Goal: Information Seeking & Learning: Understand process/instructions

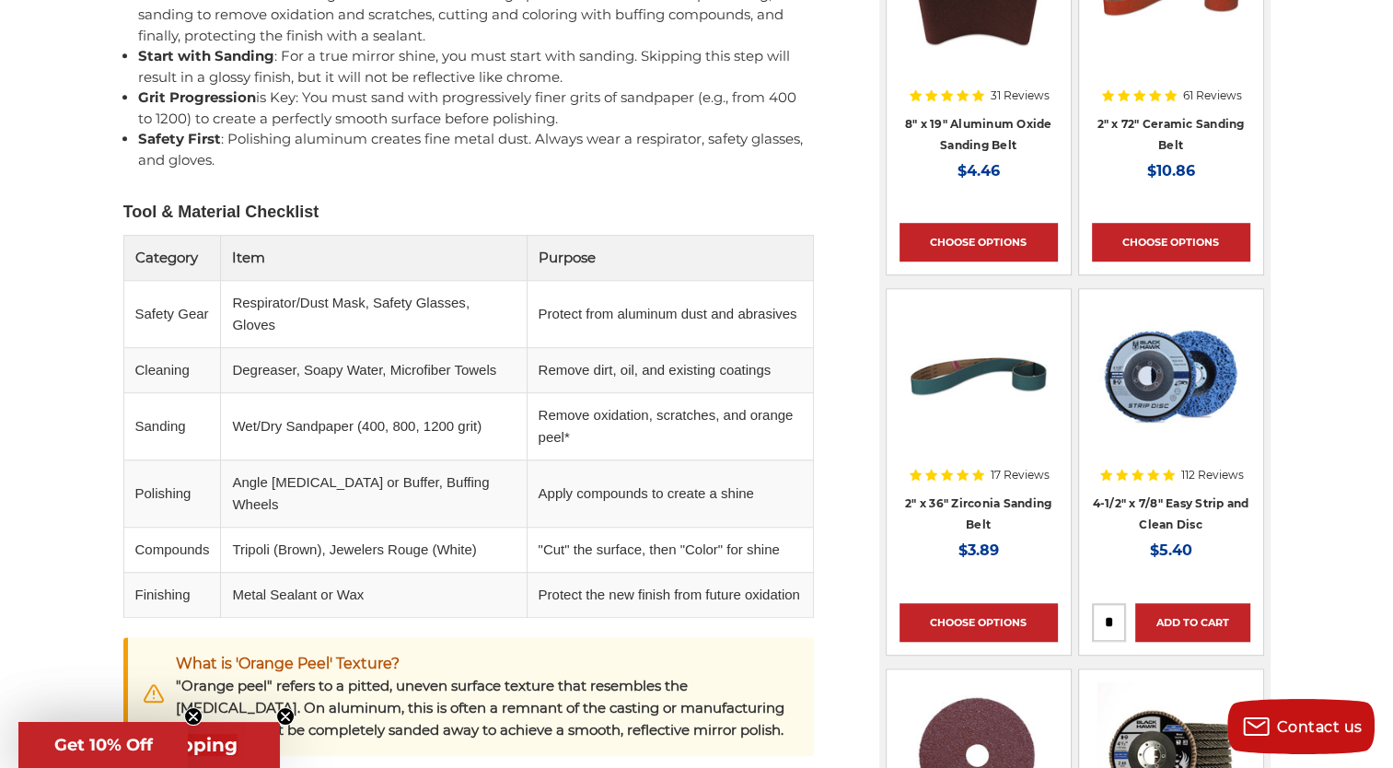
scroll to position [1300, 0]
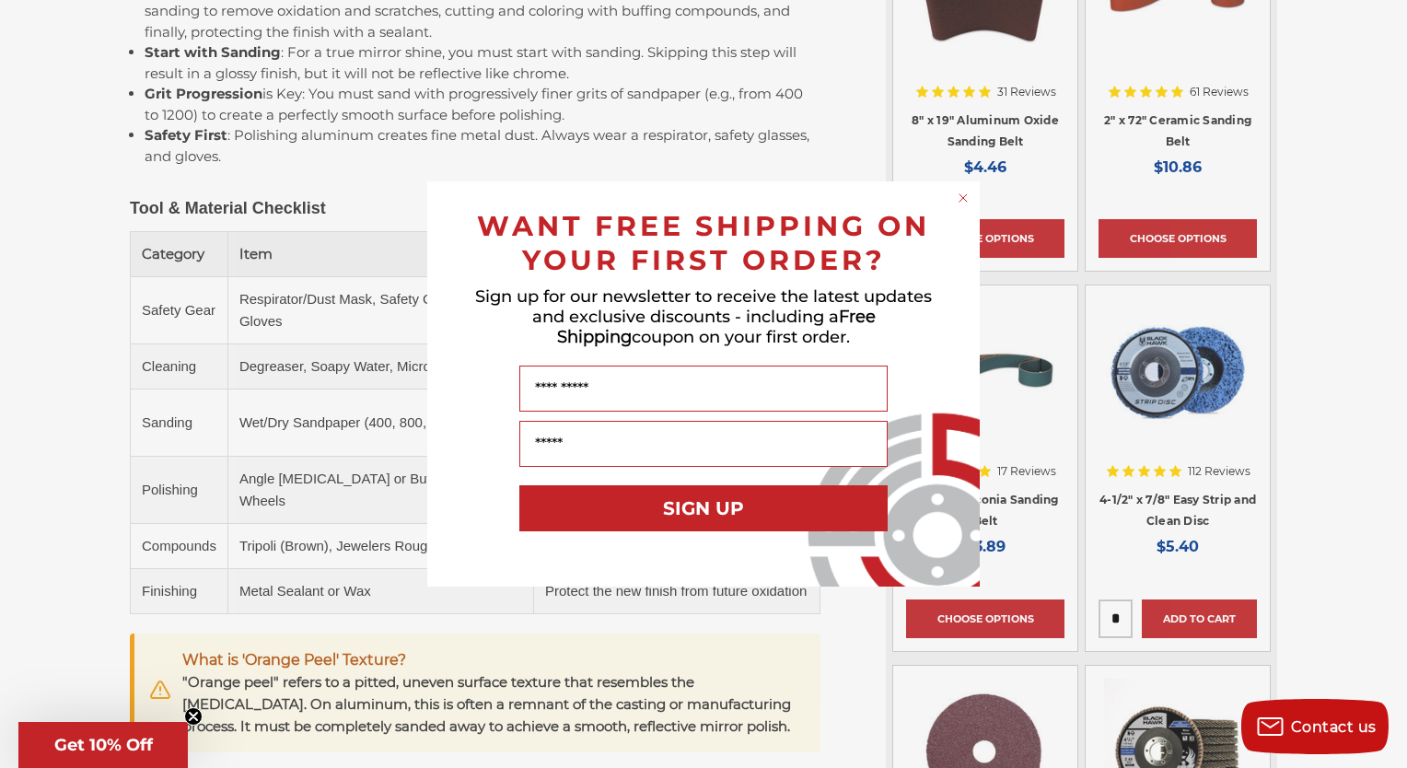
click at [961, 193] on circle "Close dialog" at bounding box center [963, 198] width 17 height 17
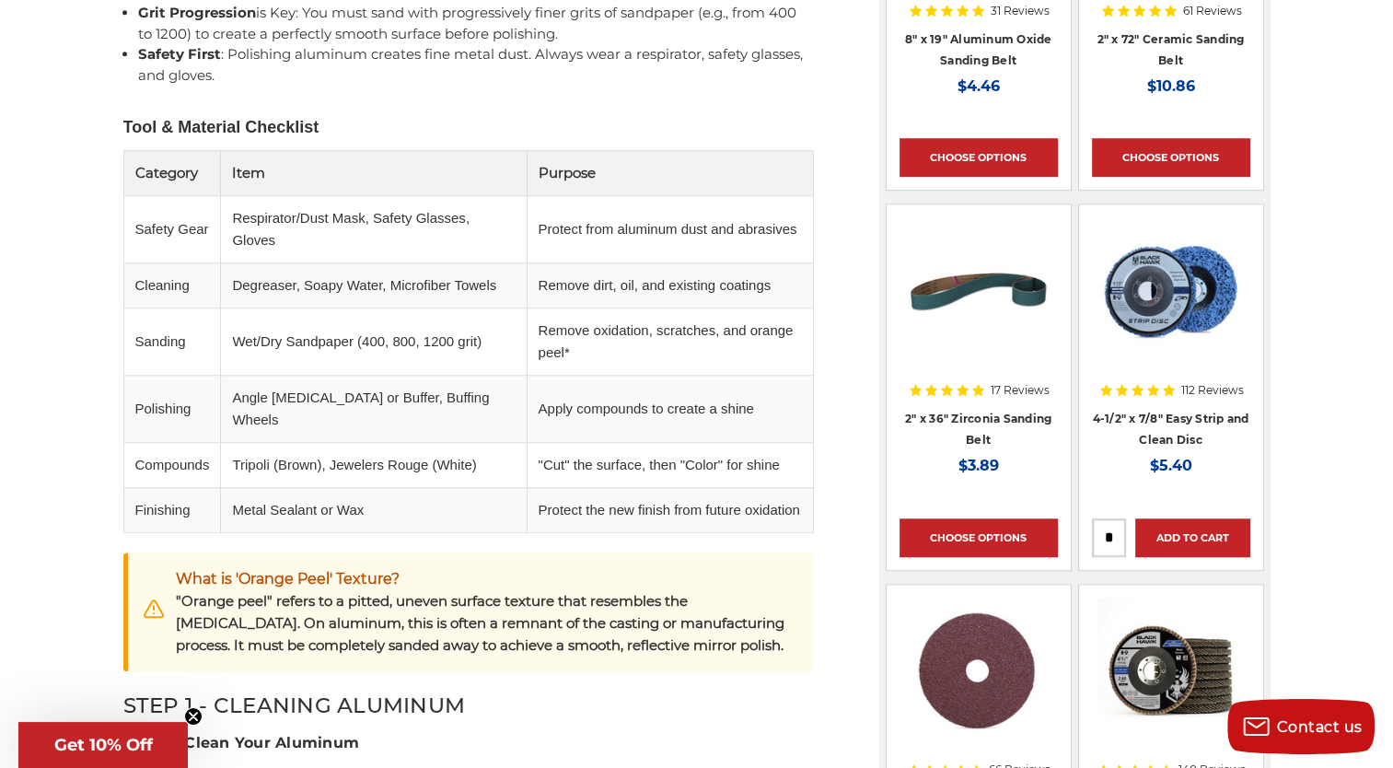
scroll to position [1395, 0]
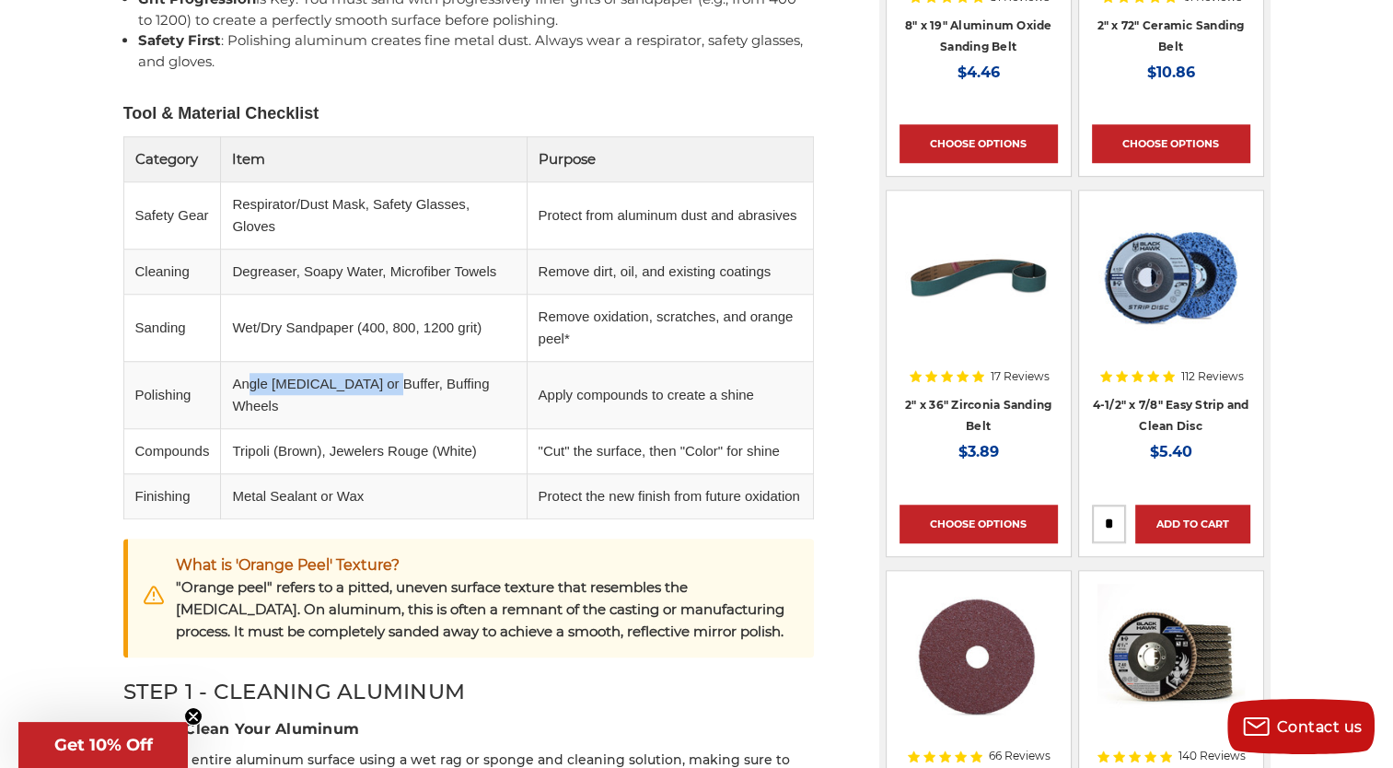
drag, startPoint x: 247, startPoint y: 378, endPoint x: 377, endPoint y: 370, distance: 130.1
click at [377, 370] on td "Angle [MEDICAL_DATA] or Buffer, Buffing Wheels" at bounding box center [374, 394] width 306 height 67
drag, startPoint x: 377, startPoint y: 370, endPoint x: 412, endPoint y: 368, distance: 36.0
click at [412, 368] on td "Angle [MEDICAL_DATA] or Buffer, Buffing Wheels" at bounding box center [374, 394] width 306 height 67
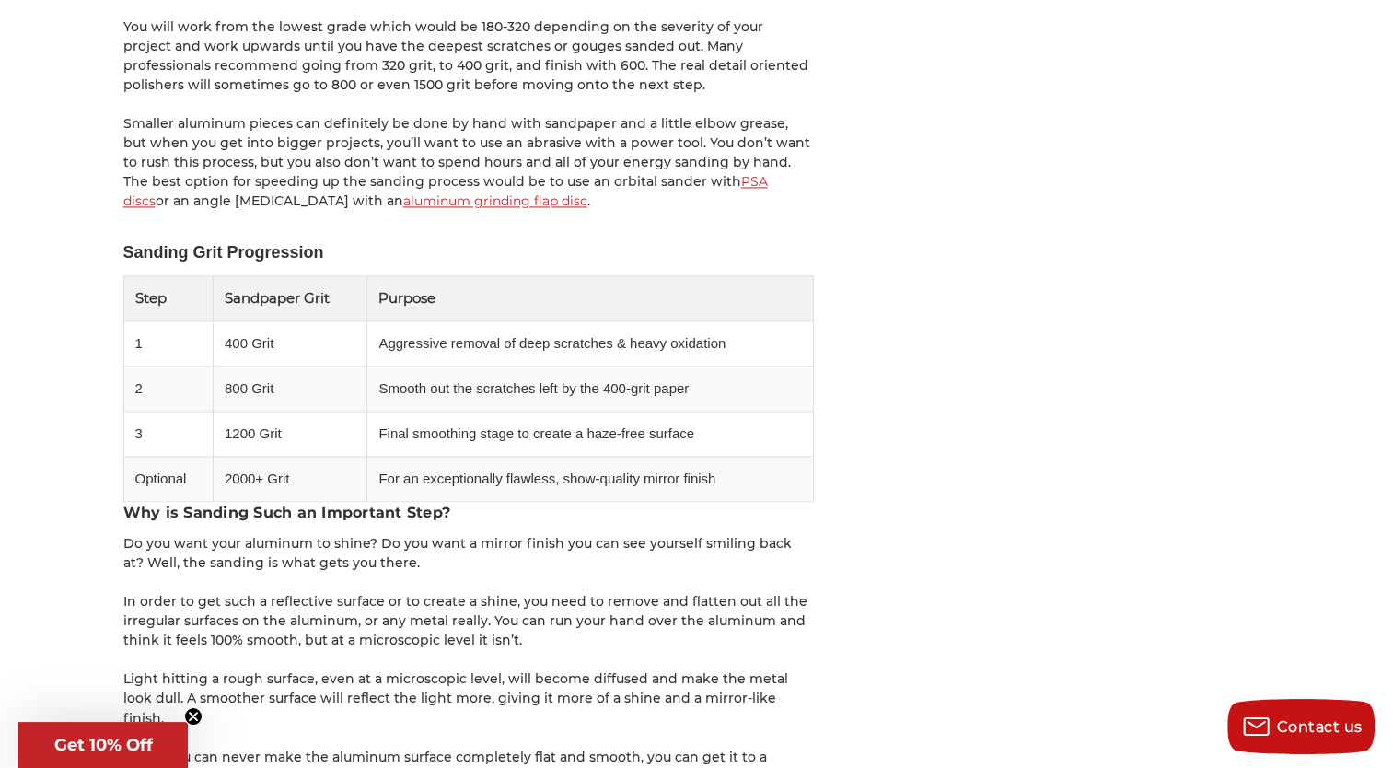
scroll to position [2779, 0]
drag, startPoint x: 492, startPoint y: 453, endPoint x: 574, endPoint y: 458, distance: 83.0
click at [574, 458] on td "For an exceptionally flawless, show-quality mirror finish" at bounding box center [590, 477] width 446 height 45
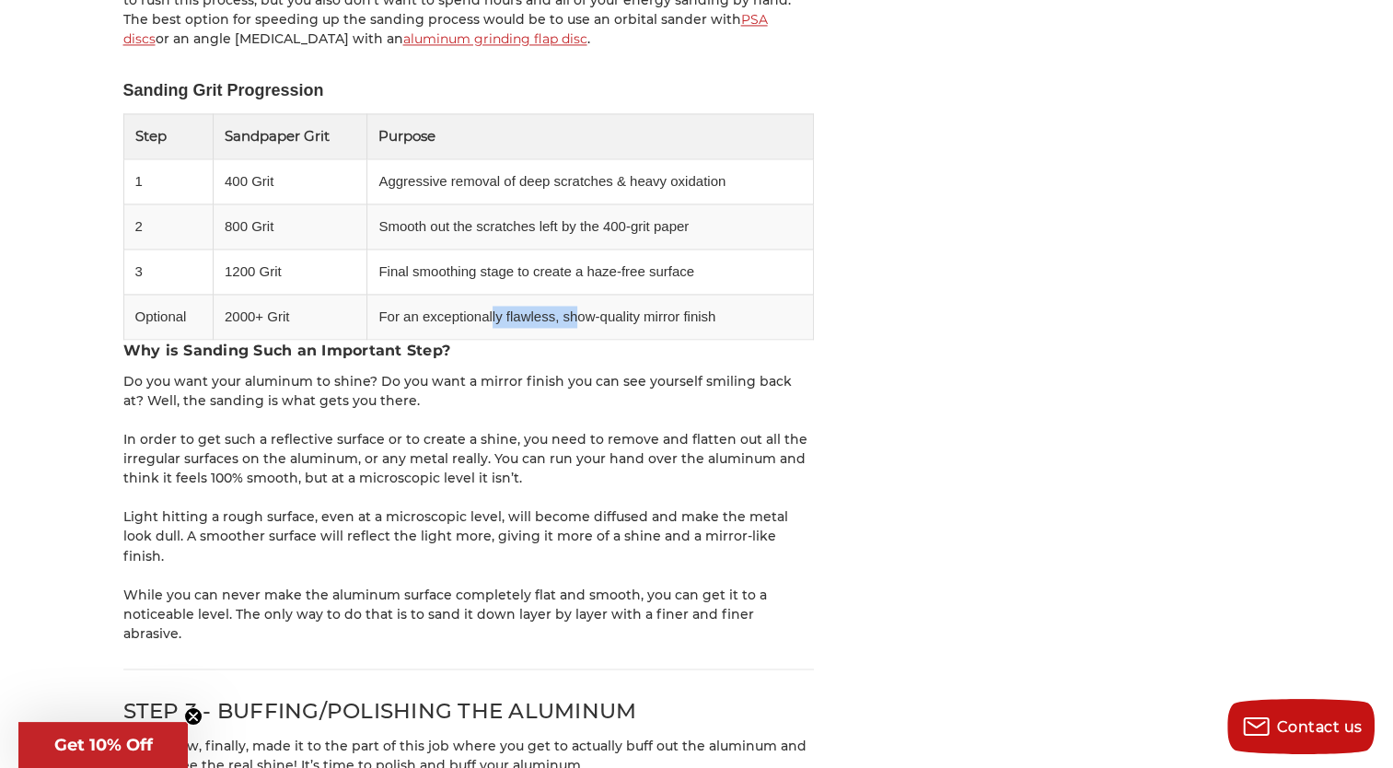
scroll to position [2950, 0]
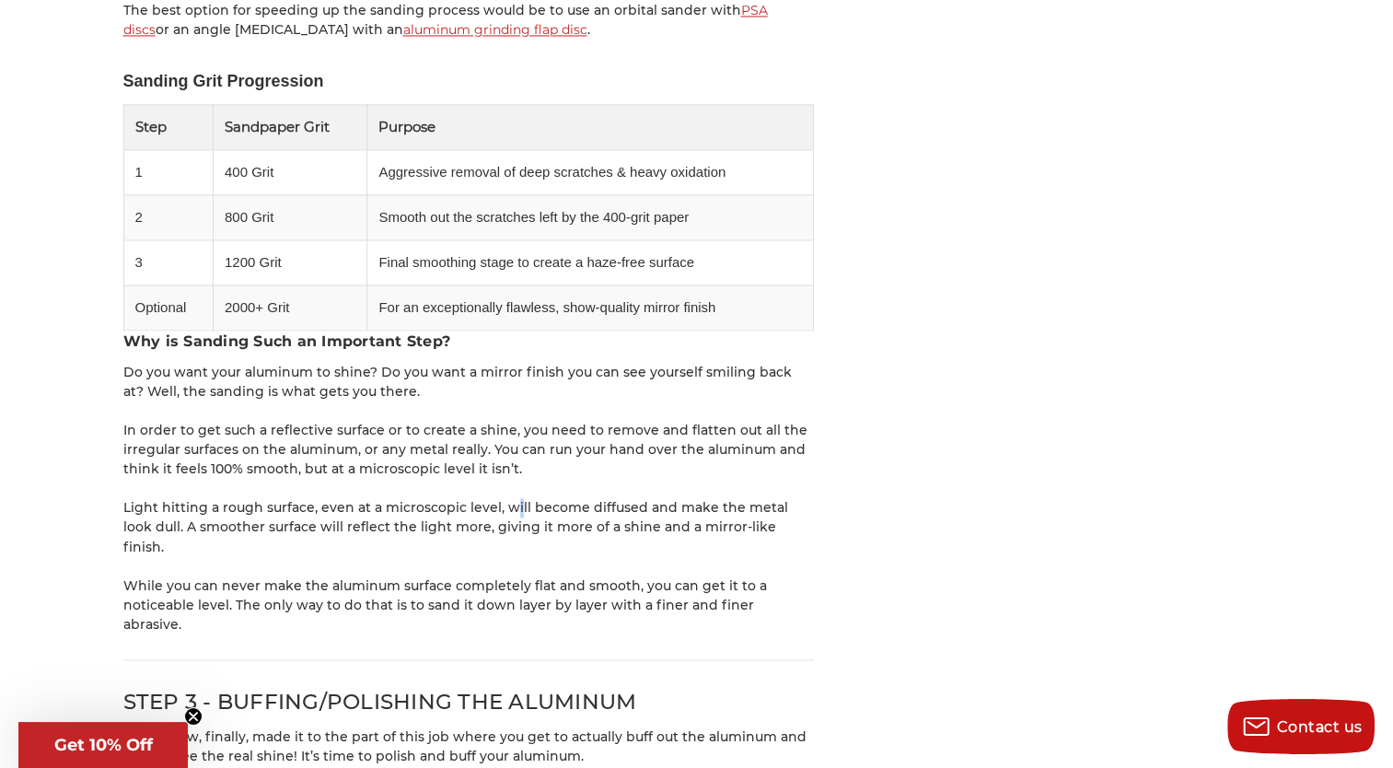
drag, startPoint x: 574, startPoint y: 458, endPoint x: 512, endPoint y: 470, distance: 63.6
click at [512, 470] on div "Have you ever seen an aluminum surface that you can see your own reflection in?…" at bounding box center [468, 661] width 690 height 6523
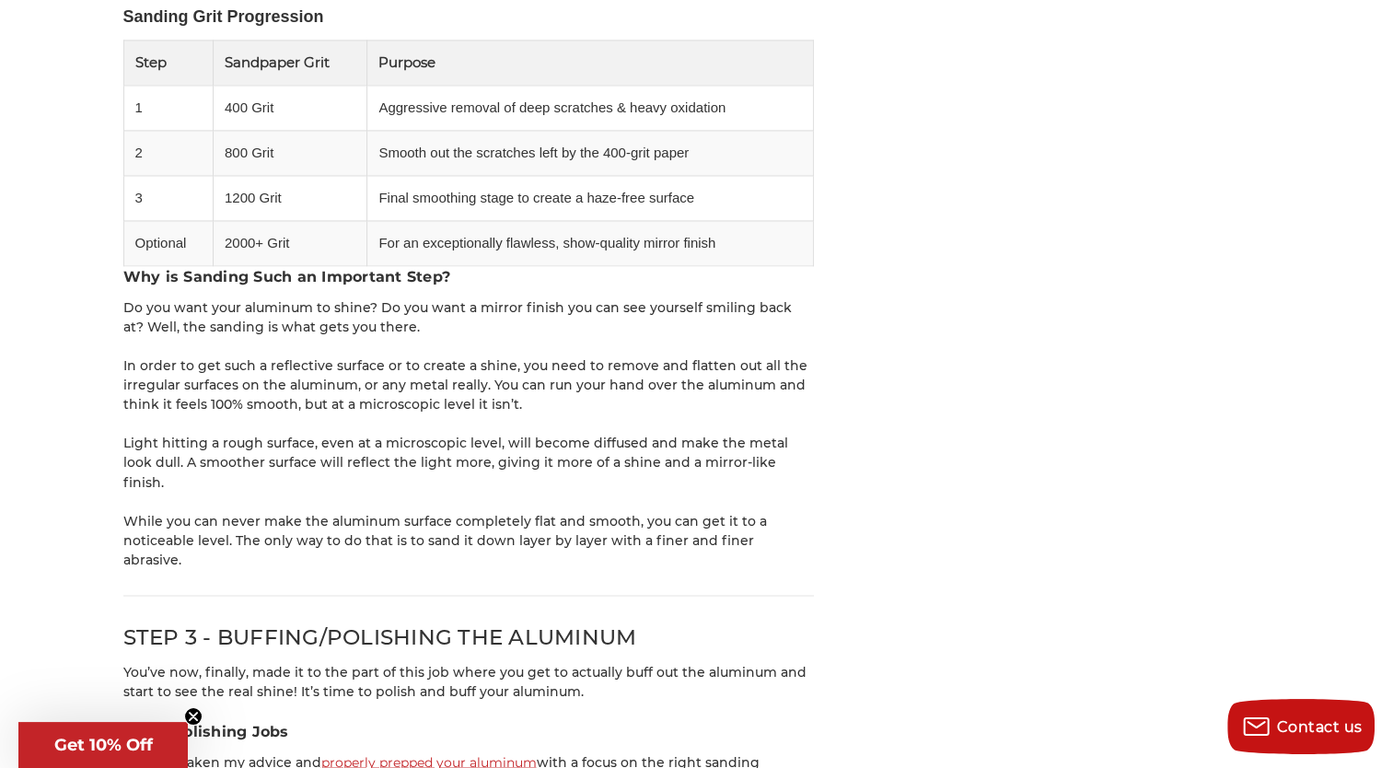
click at [432, 444] on p "Light hitting a rough surface, even at a microscopic level, will become diffuse…" at bounding box center [468, 463] width 690 height 58
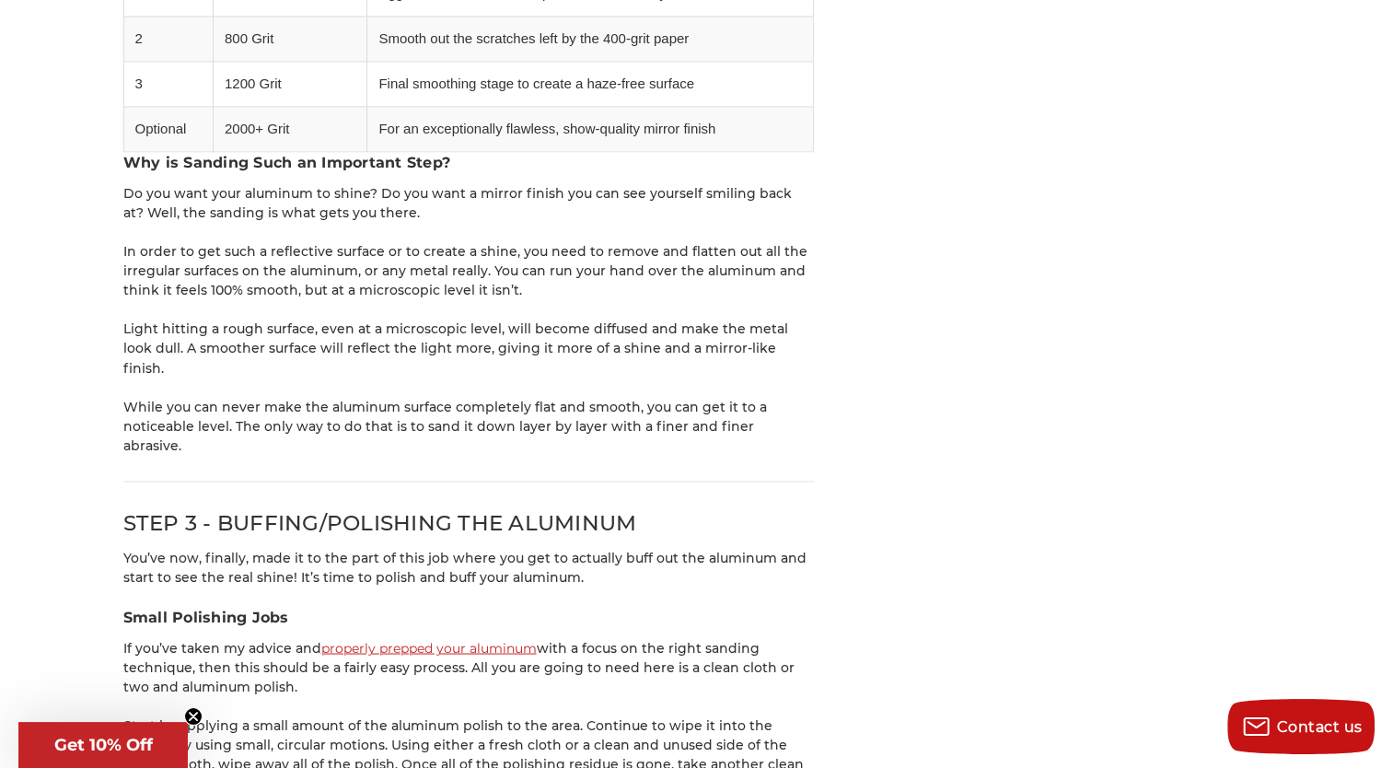
scroll to position [3129, 0]
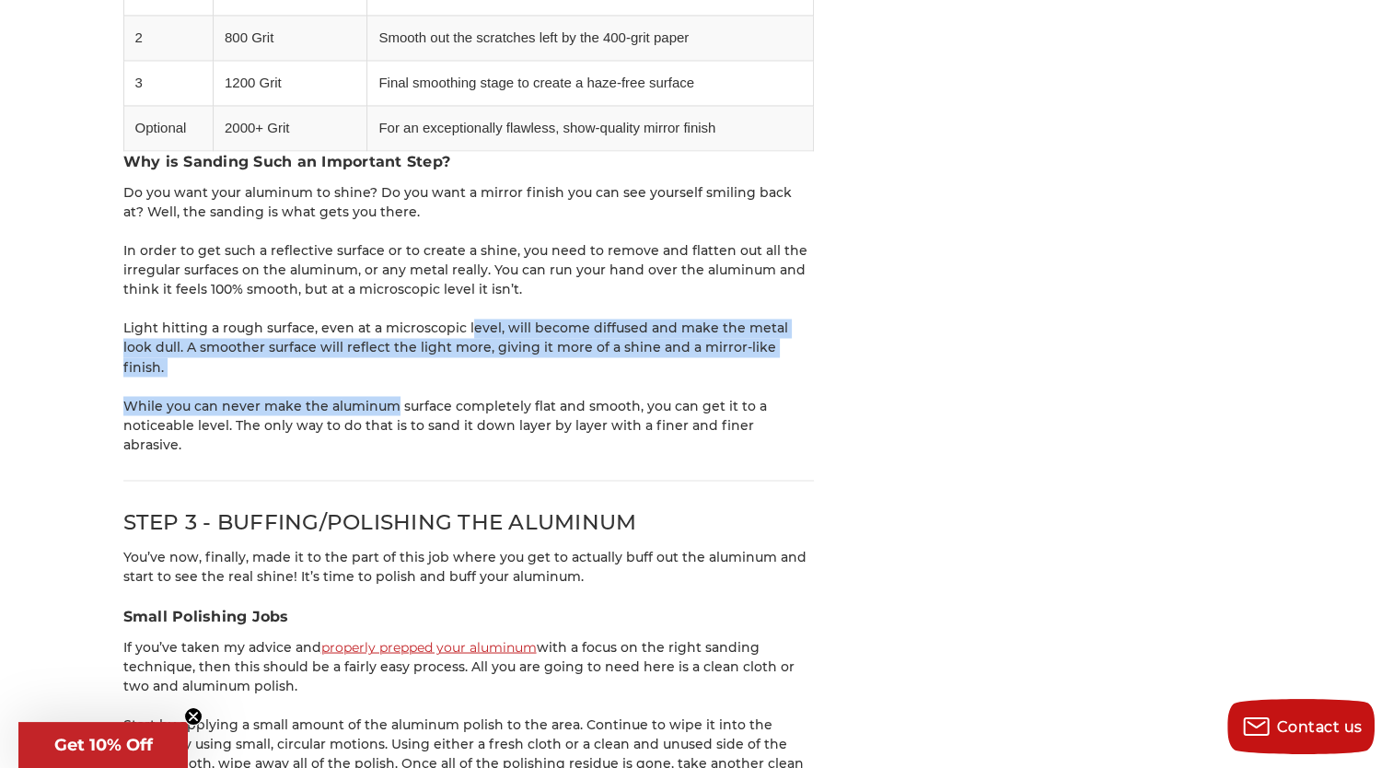
drag, startPoint x: 464, startPoint y: 306, endPoint x: 390, endPoint y: 365, distance: 94.9
click at [390, 365] on div "Have you ever seen an aluminum surface that you can see your own reflection in?…" at bounding box center [468, 482] width 690 height 6523
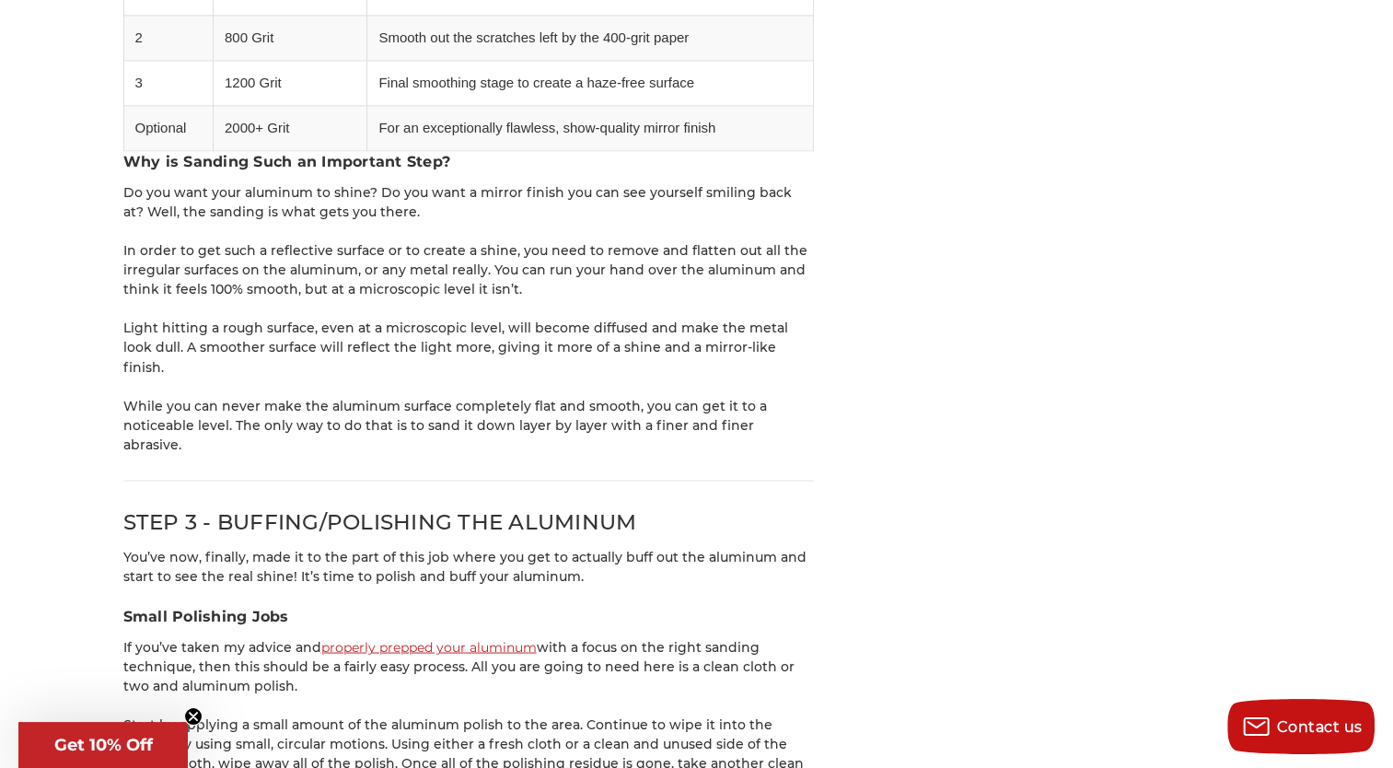
drag, startPoint x: 390, startPoint y: 365, endPoint x: 324, endPoint y: 203, distance: 175.9
click at [324, 203] on div "Have you ever seen an aluminum surface that you can see your own reflection in?…" at bounding box center [468, 482] width 690 height 6523
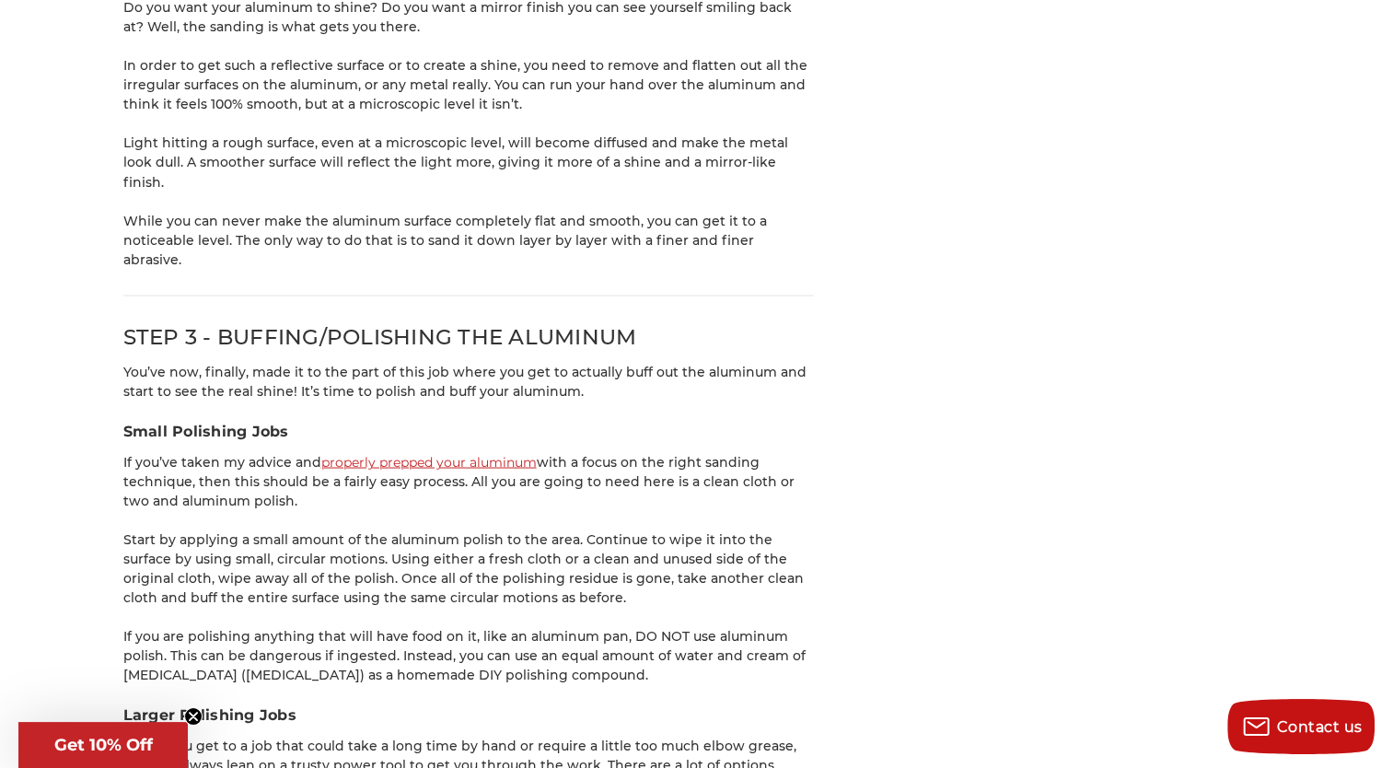
scroll to position [3464, 0]
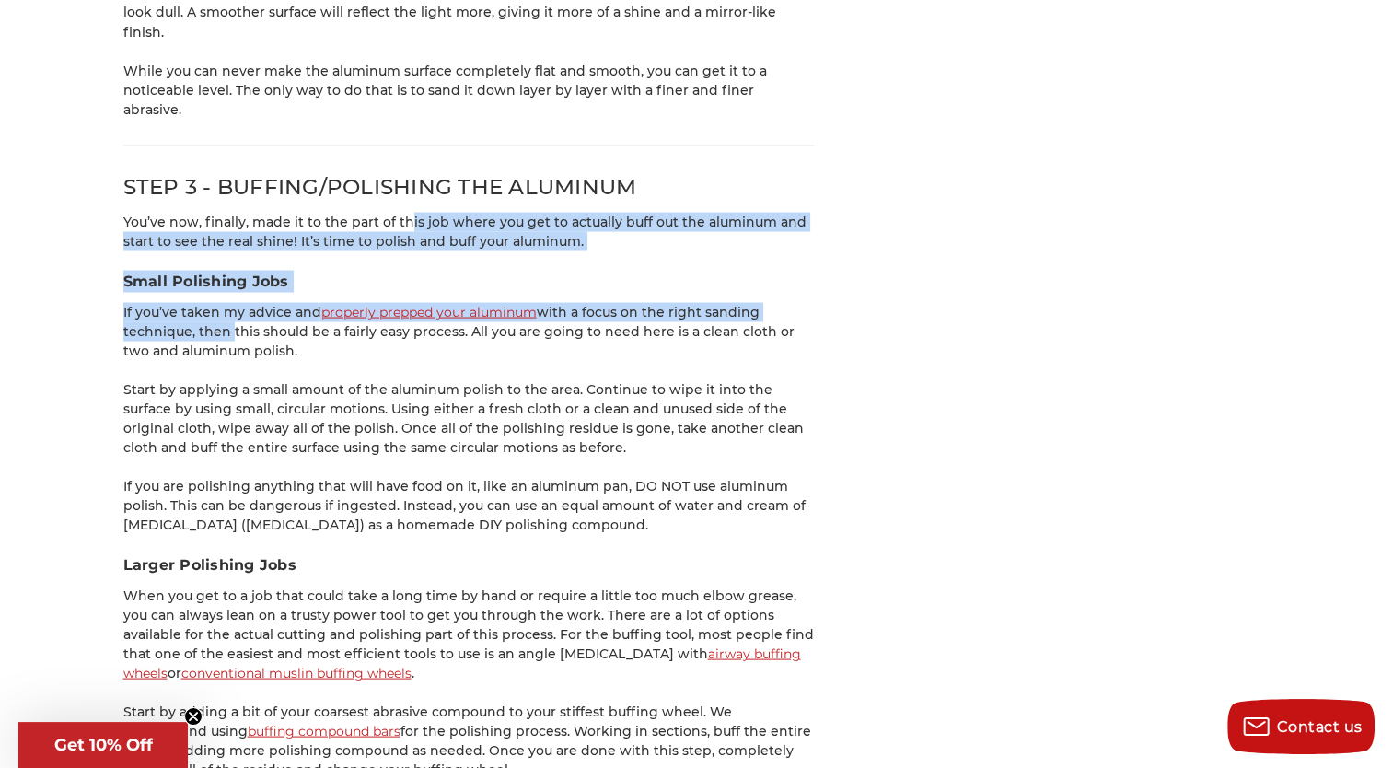
drag, startPoint x: 405, startPoint y: 162, endPoint x: 224, endPoint y: 264, distance: 208.2
click at [224, 264] on div "Have you ever seen an aluminum surface that you can see your own reflection in?…" at bounding box center [468, 146] width 690 height 6523
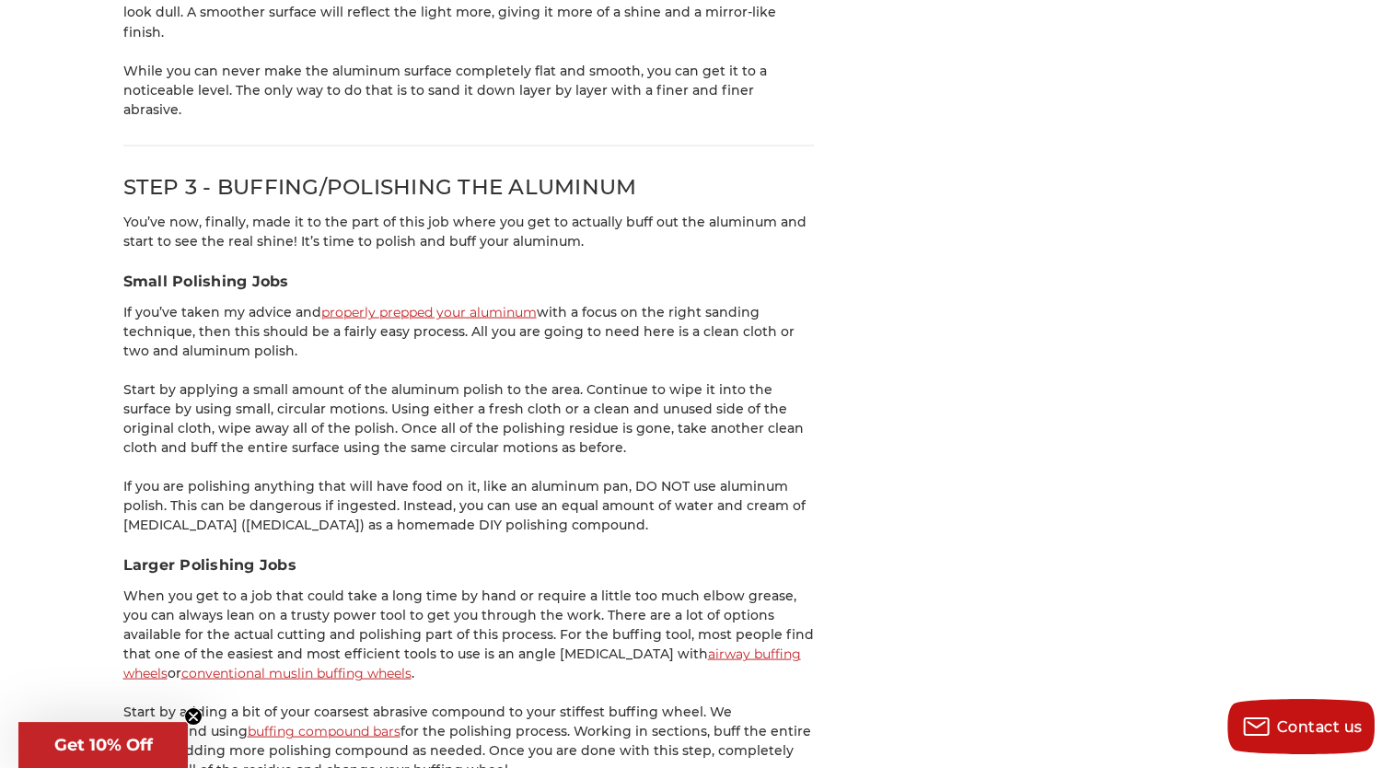
drag, startPoint x: 224, startPoint y: 264, endPoint x: 375, endPoint y: 307, distance: 157.1
click at [375, 307] on div "Have you ever seen an aluminum surface that you can see your own reflection in?…" at bounding box center [468, 146] width 690 height 6523
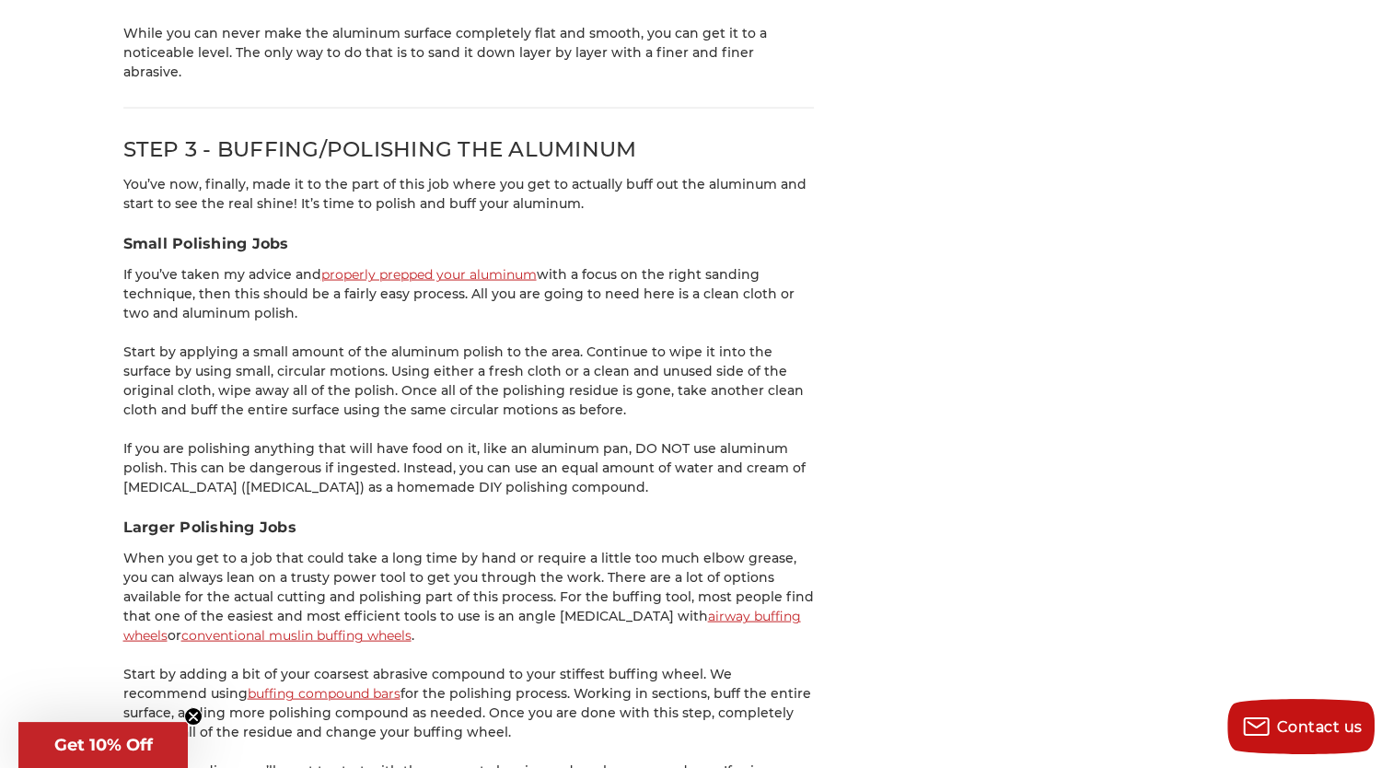
scroll to position [3502, 0]
drag, startPoint x: 416, startPoint y: 258, endPoint x: 362, endPoint y: 314, distance: 78.1
click at [362, 314] on div "Have you ever seen an aluminum surface that you can see your own reflection in?…" at bounding box center [468, 109] width 690 height 6523
click at [362, 342] on p "Start by applying a small amount of the aluminum polish to the area. Continue t…" at bounding box center [468, 380] width 690 height 77
drag, startPoint x: 316, startPoint y: 300, endPoint x: 354, endPoint y: 316, distance: 40.9
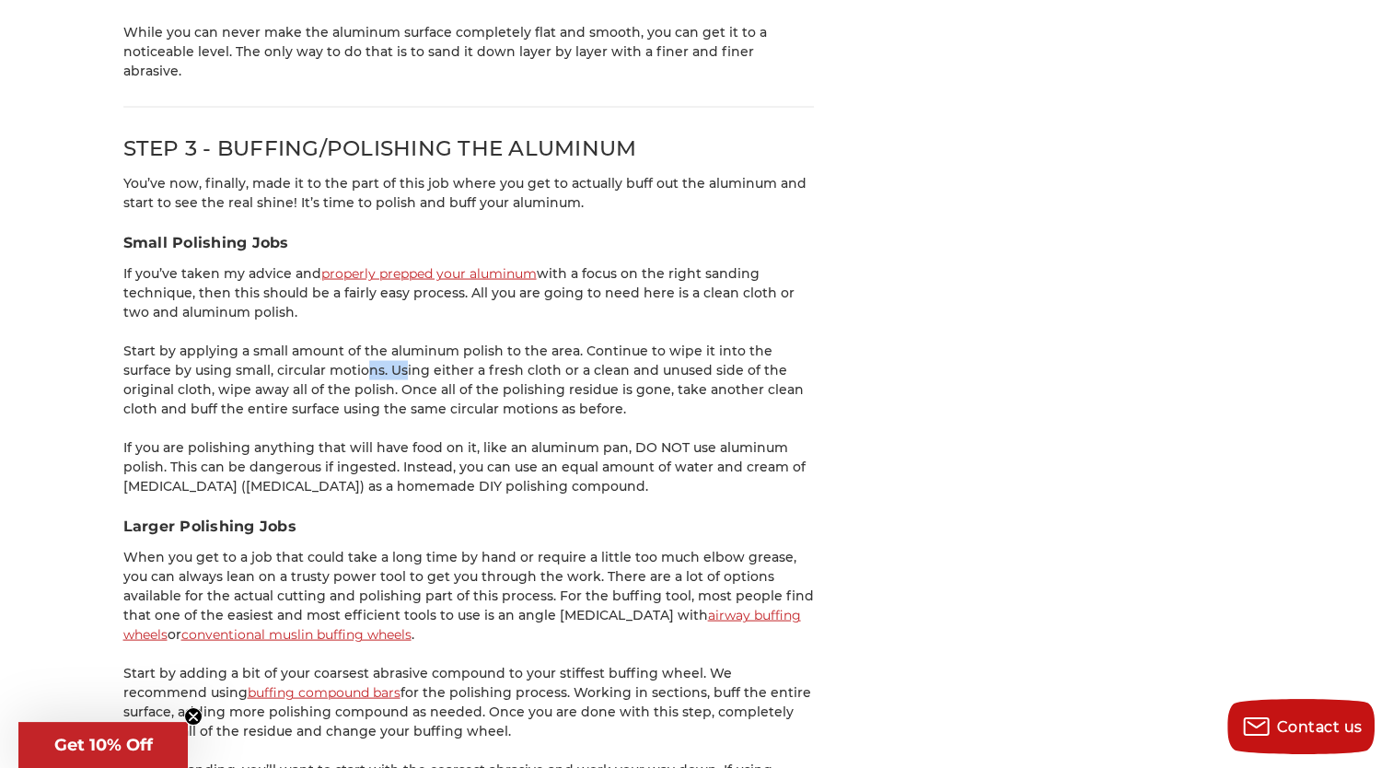
click at [354, 342] on p "Start by applying a small amount of the aluminum polish to the area. Continue t…" at bounding box center [468, 380] width 690 height 77
drag, startPoint x: 354, startPoint y: 316, endPoint x: 415, endPoint y: 368, distance: 81.0
click at [415, 368] on div "Have you ever seen an aluminum surface that you can see your own reflection in?…" at bounding box center [468, 109] width 690 height 6523
